Goal: Check status: Check status

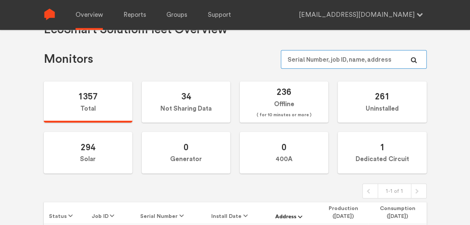
scroll to position [24, 0]
click at [342, 57] on input "text" at bounding box center [354, 59] width 146 height 19
paste input "N144020741"
type input "N144020741"
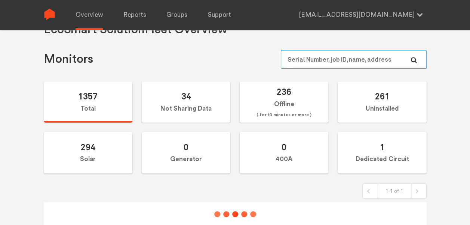
scroll to position [43, 0]
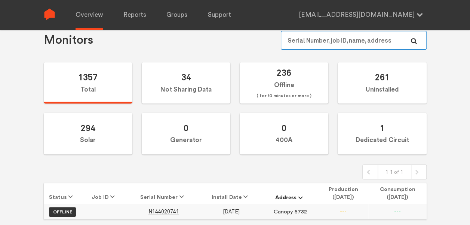
click at [340, 42] on input "text" at bounding box center [354, 40] width 146 height 19
paste input "N147020563"
type input "N147020563"
paste input "N144020985"
type input "N144020985"
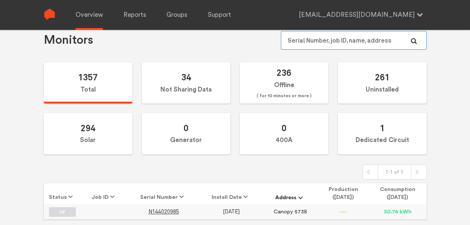
click at [330, 36] on input "text" at bounding box center [354, 40] width 146 height 19
paste input "N144020741"
type input "N144020741"
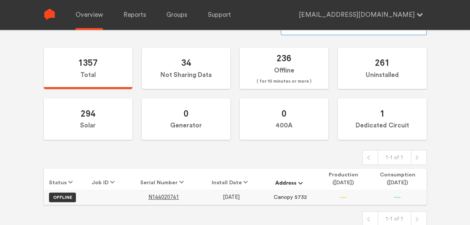
scroll to position [30, 0]
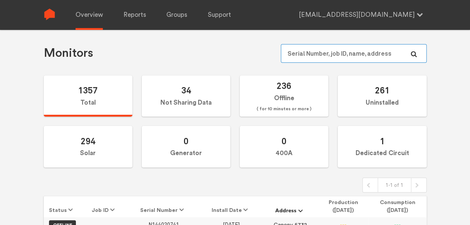
click at [343, 52] on input "text" at bounding box center [354, 53] width 146 height 19
paste input "N144020826"
type input "N144020826"
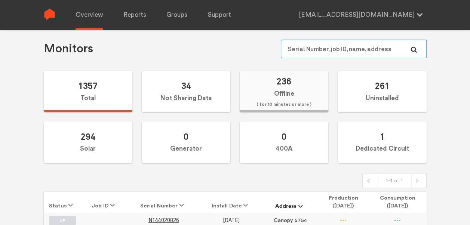
scroll to position [34, 0]
click at [337, 54] on input "text" at bounding box center [354, 49] width 146 height 19
paste input "N144020920"
type input "N144020920"
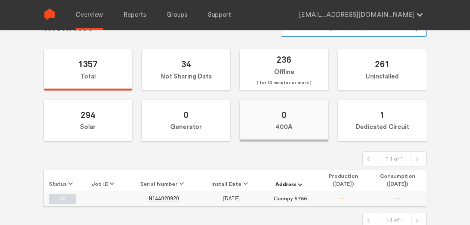
scroll to position [58, 0]
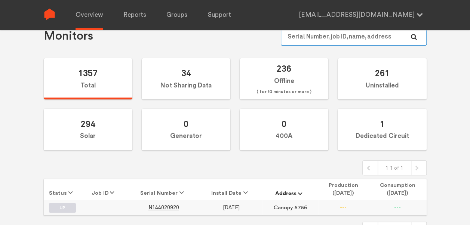
click at [339, 39] on input "text" at bounding box center [354, 36] width 146 height 19
paste input "N144020904"
type input "N144020904"
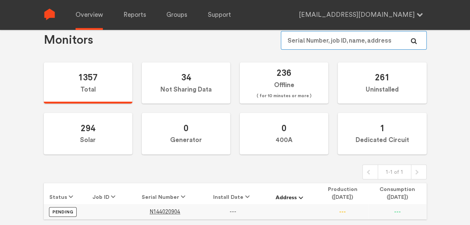
scroll to position [47, 0]
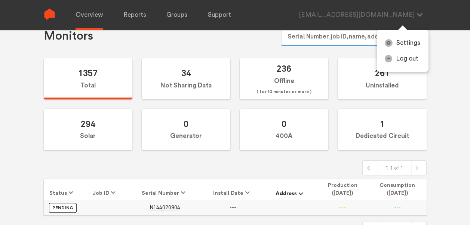
paste input "N144020630"
type input "N144020630"
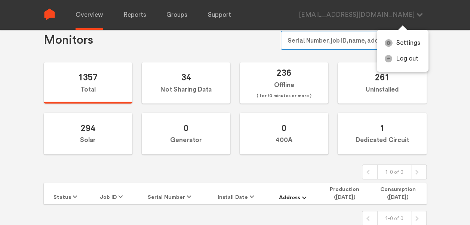
scroll to position [43, 0]
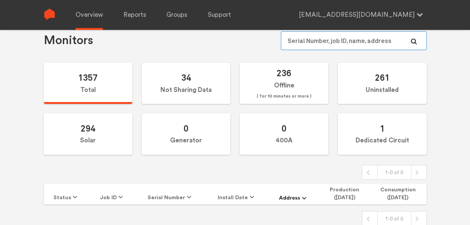
paste input "N147020526"
type input "N147020526"
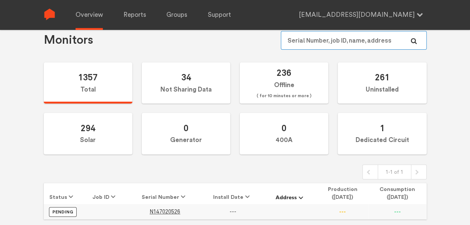
scroll to position [47, 0]
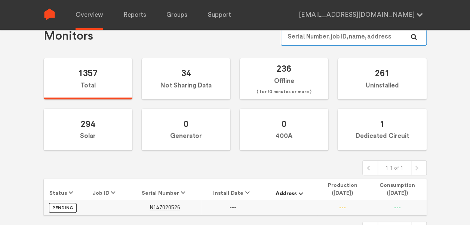
paste input "N144020976"
type input "N144020976"
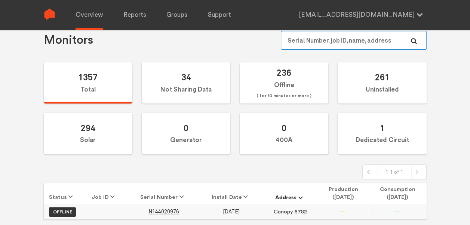
scroll to position [47, 0]
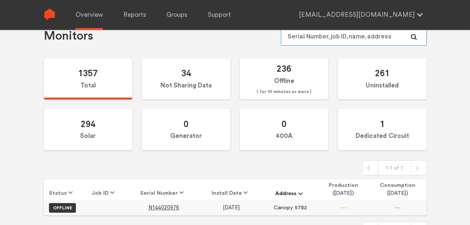
paste input "N147020523"
type input "N147020523"
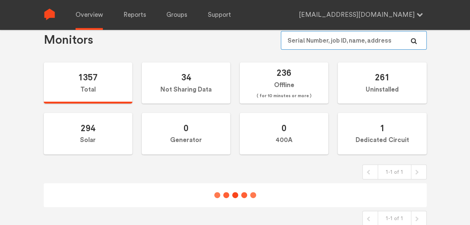
scroll to position [47, 0]
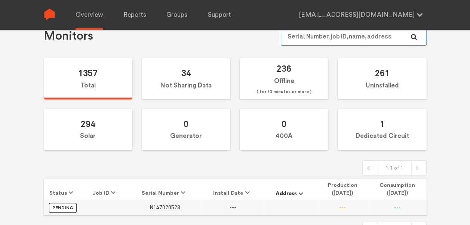
paste input "N144021136"
type input "N144021136"
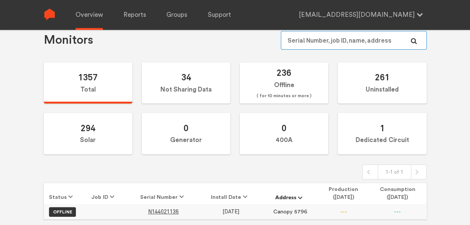
scroll to position [47, 0]
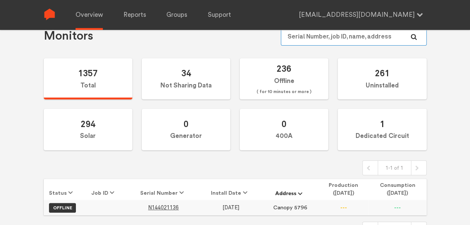
click at [326, 37] on input "text" at bounding box center [354, 36] width 146 height 19
paste input "N144020974"
type input "N144020974"
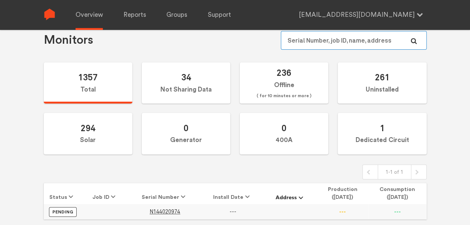
scroll to position [47, 0]
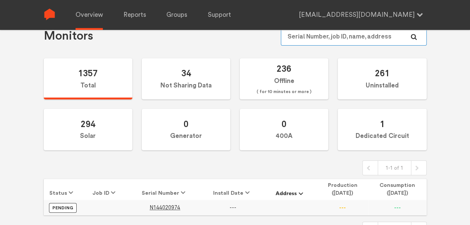
paste input "N144020956"
type input "N144020956"
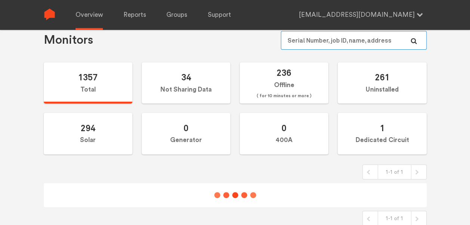
scroll to position [47, 0]
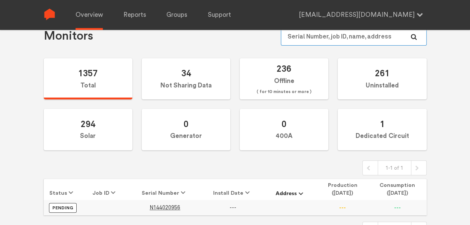
paste input "N144020968"
type input "N144020968"
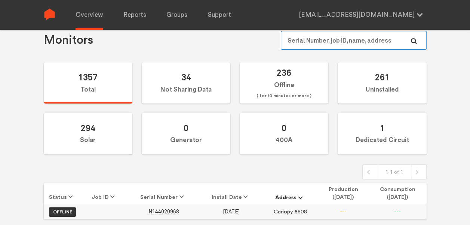
scroll to position [47, 0]
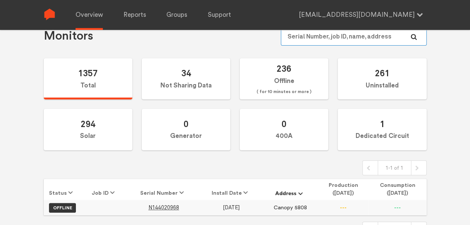
paste input "N144021139"
type input "N144021139"
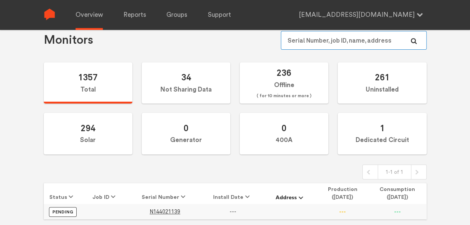
scroll to position [47, 0]
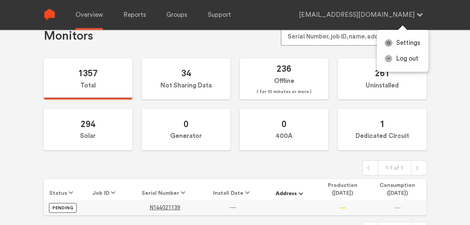
paste input "N144020805"
type input "N144020805"
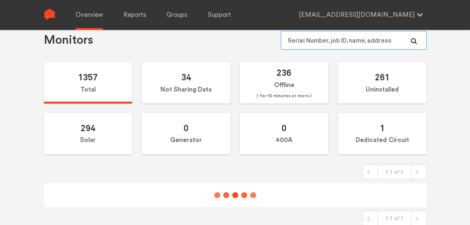
scroll to position [47, 0]
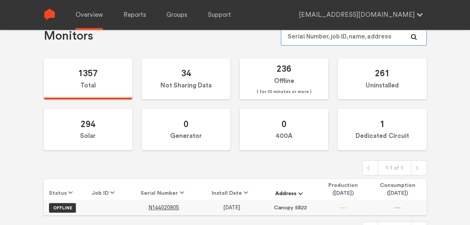
paste input "N144020858"
type input "N144020858"
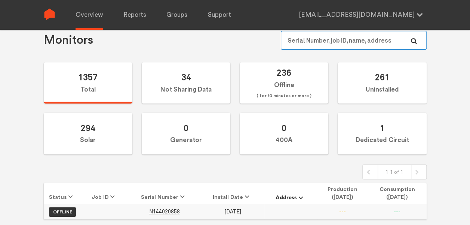
scroll to position [47, 0]
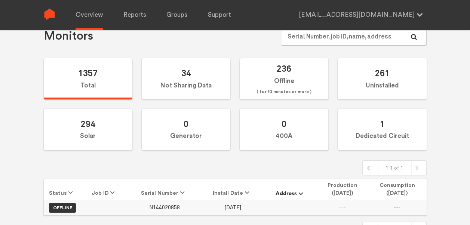
click at [168, 209] on span "N144020858" at bounding box center [164, 208] width 31 height 6
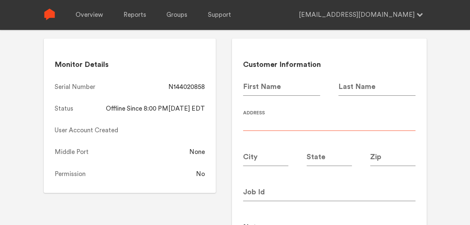
click at [303, 124] on input at bounding box center [329, 120] width 173 height 21
type input "Canopy 5826"
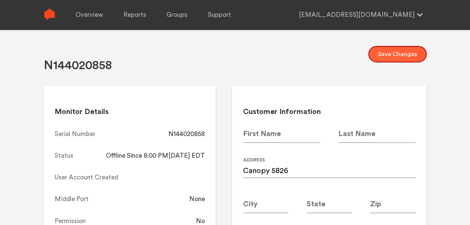
click at [398, 55] on button "Save Changes" at bounding box center [398, 54] width 58 height 16
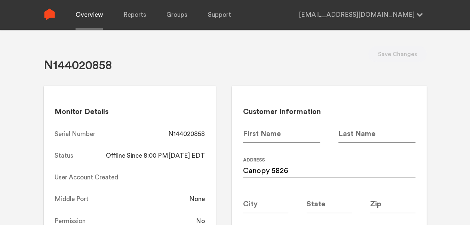
click at [95, 17] on link "Overview" at bounding box center [89, 15] width 27 height 30
